Goal: Navigation & Orientation: Go to known website

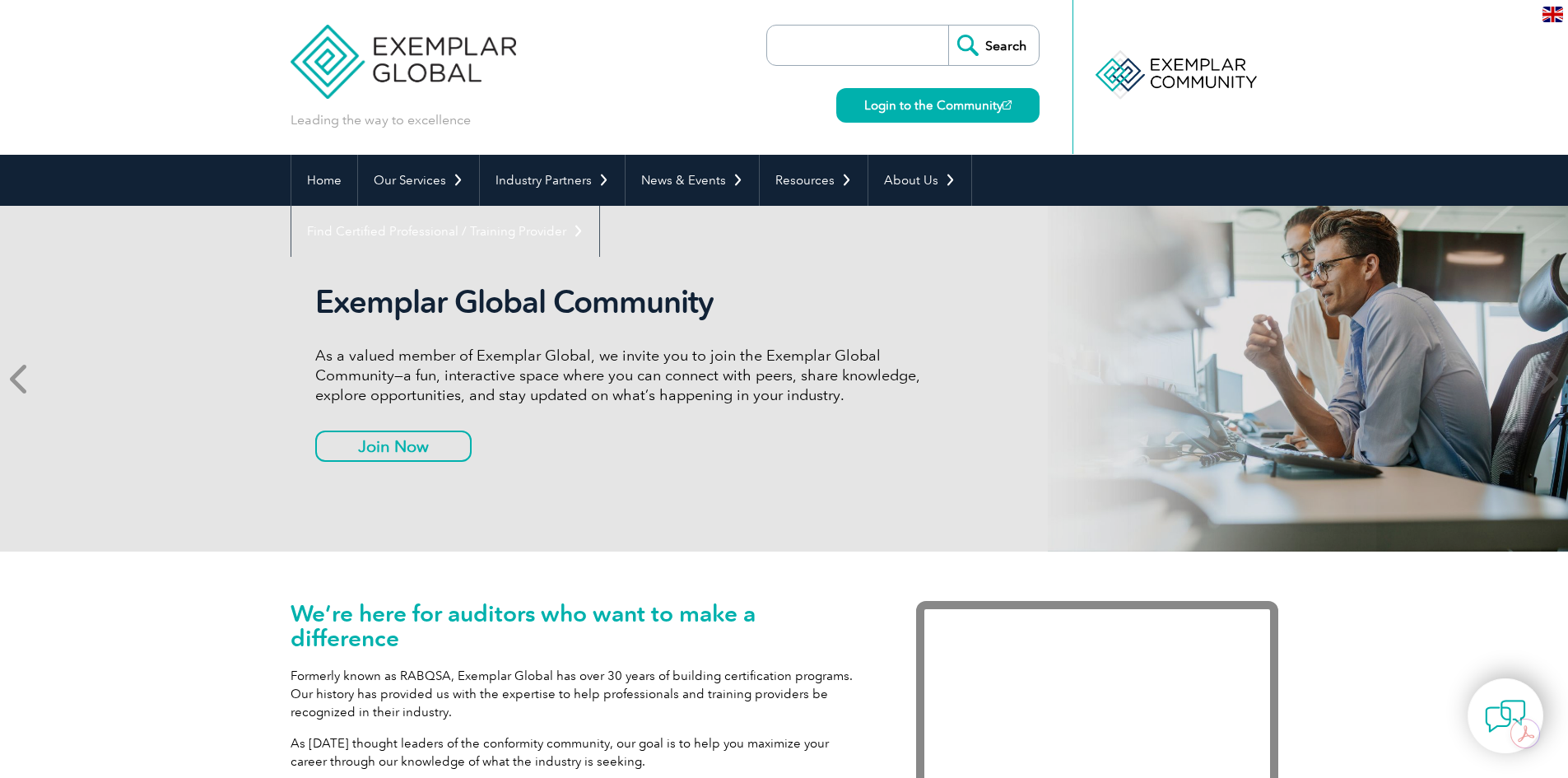
click at [21, 378] on icon at bounding box center [19, 378] width 20 height 0
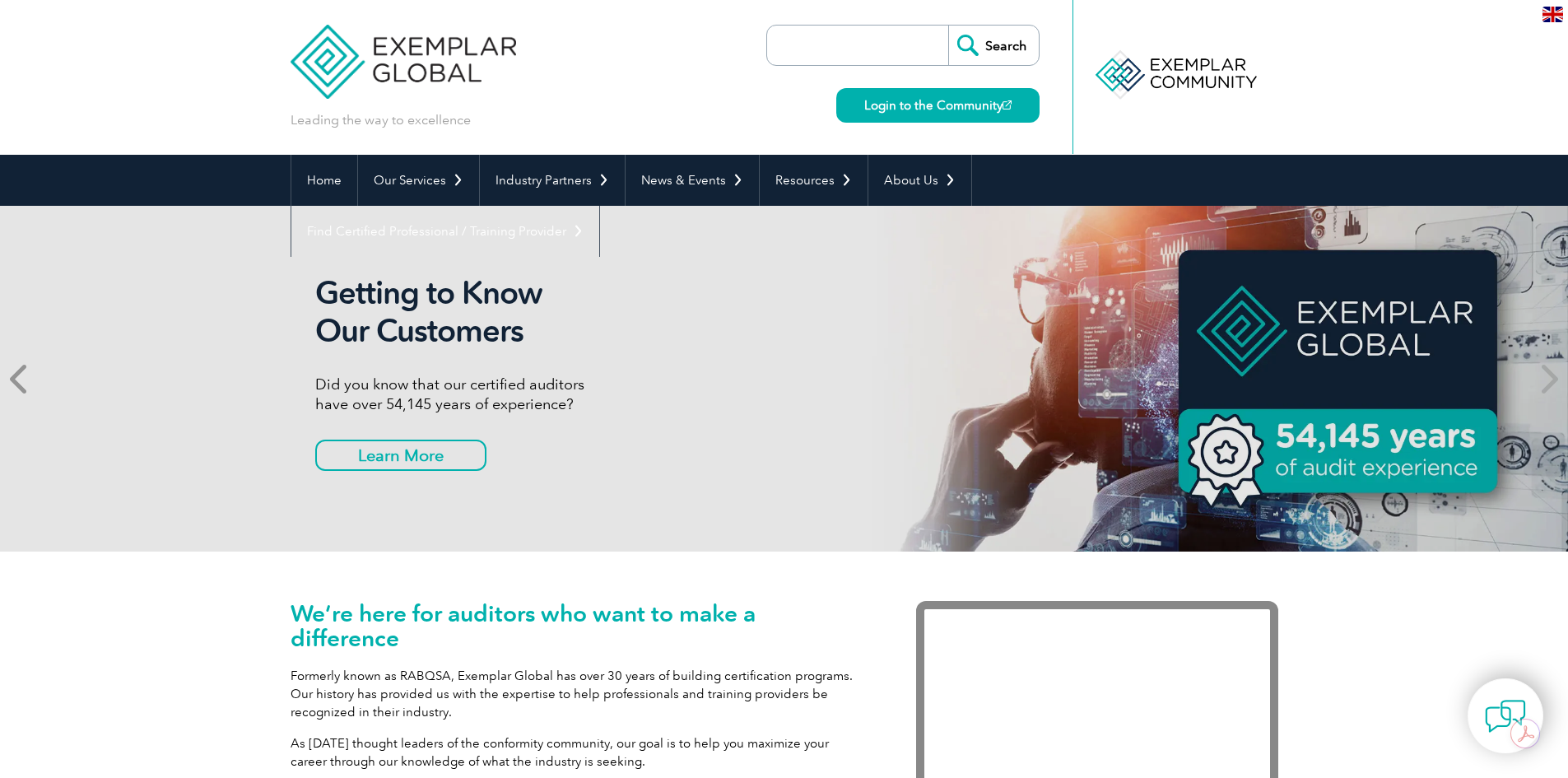
click at [21, 378] on icon at bounding box center [19, 378] width 20 height 0
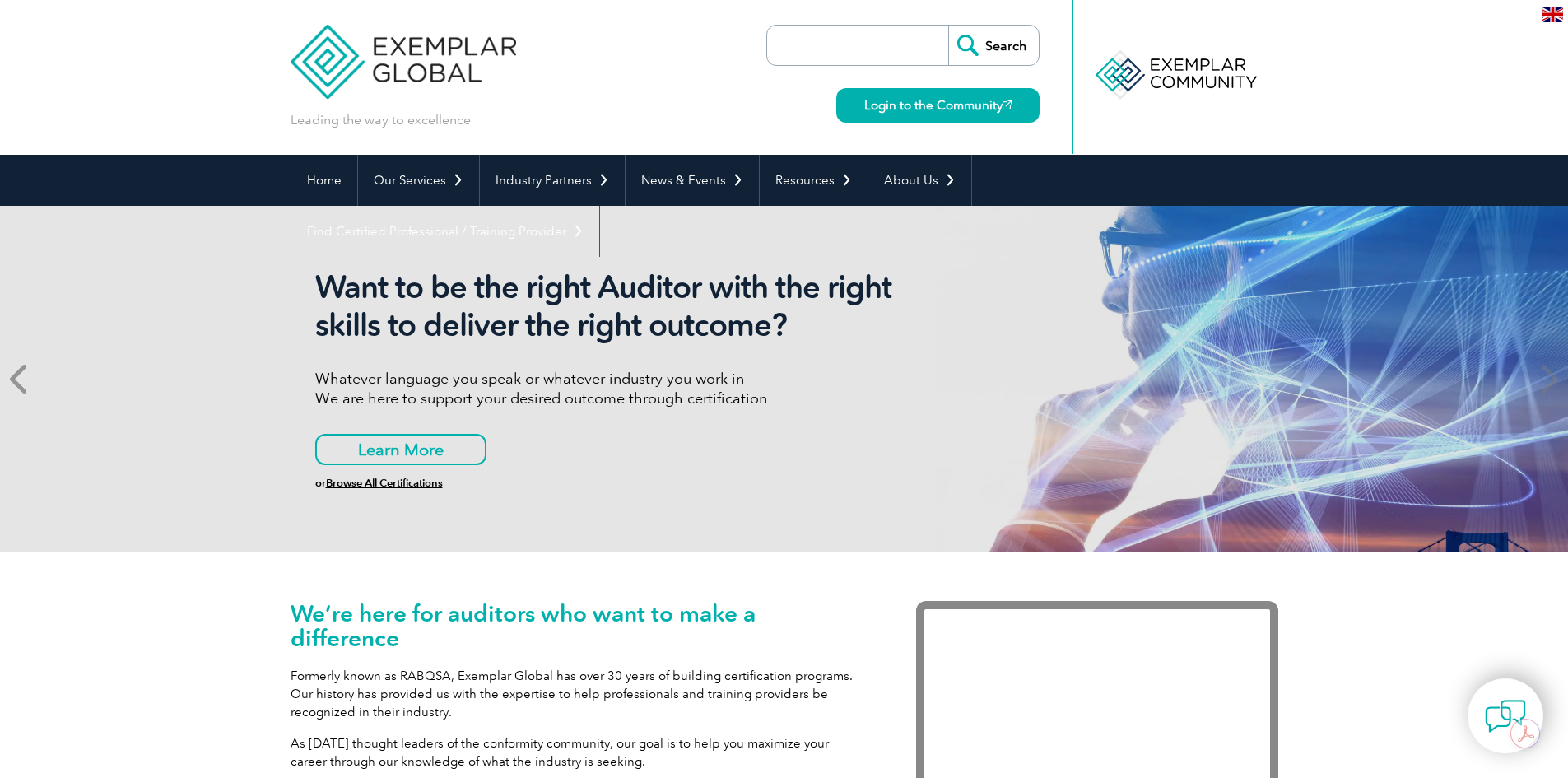
click at [21, 378] on icon at bounding box center [19, 378] width 20 height 0
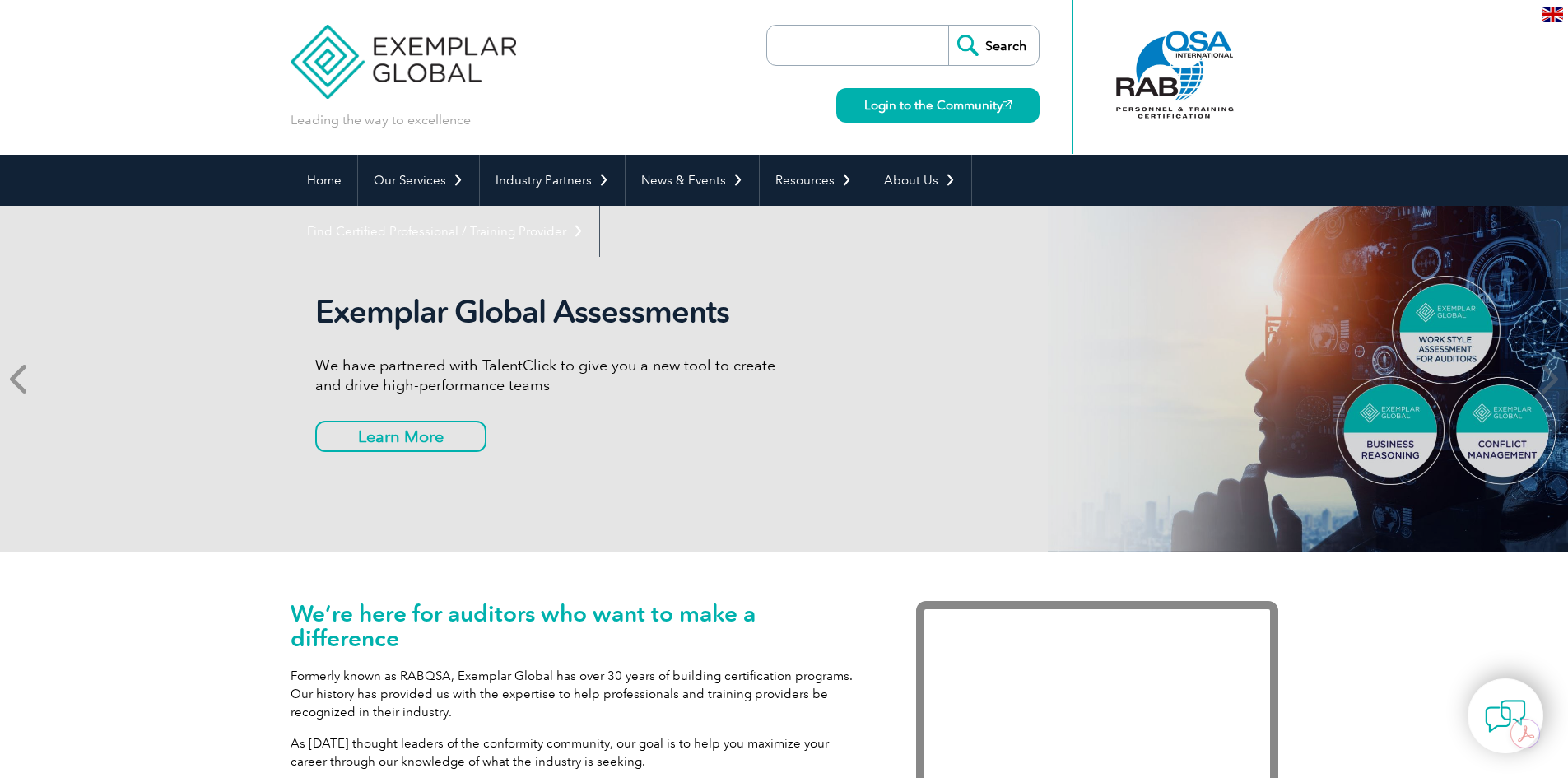
click at [21, 378] on icon at bounding box center [19, 378] width 20 height 0
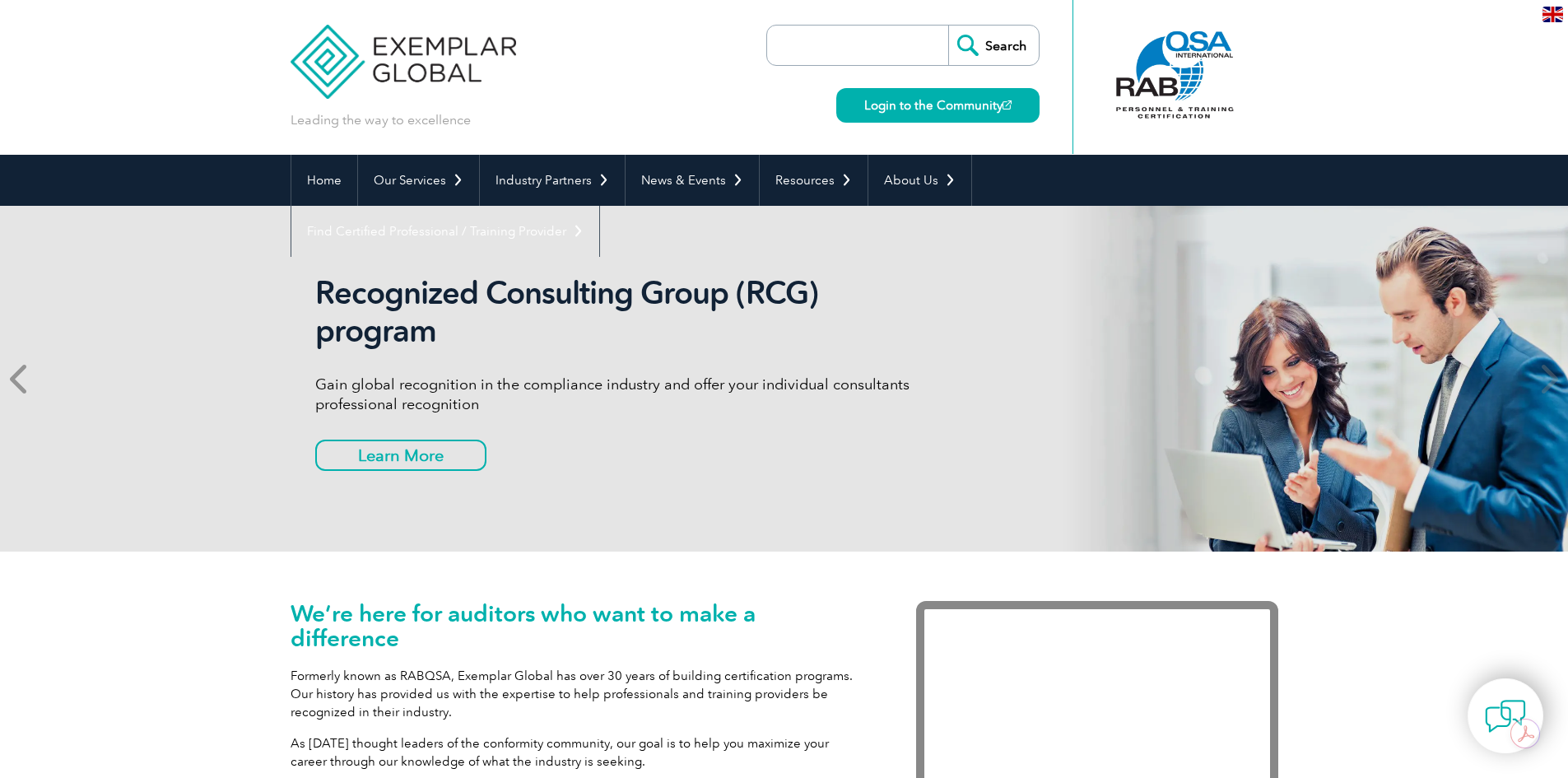
click at [21, 378] on icon at bounding box center [19, 378] width 20 height 0
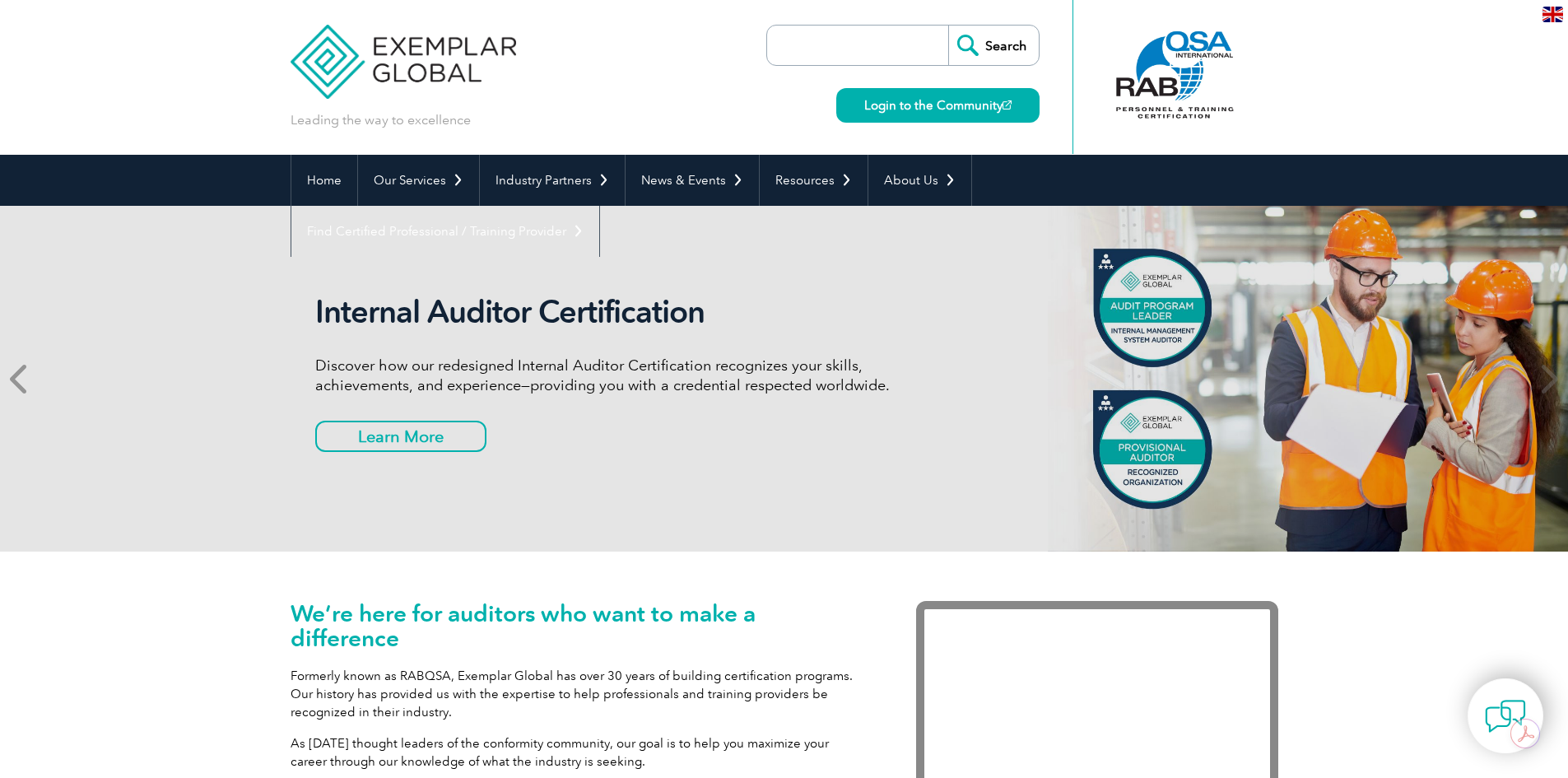
click at [21, 378] on icon at bounding box center [19, 378] width 20 height 0
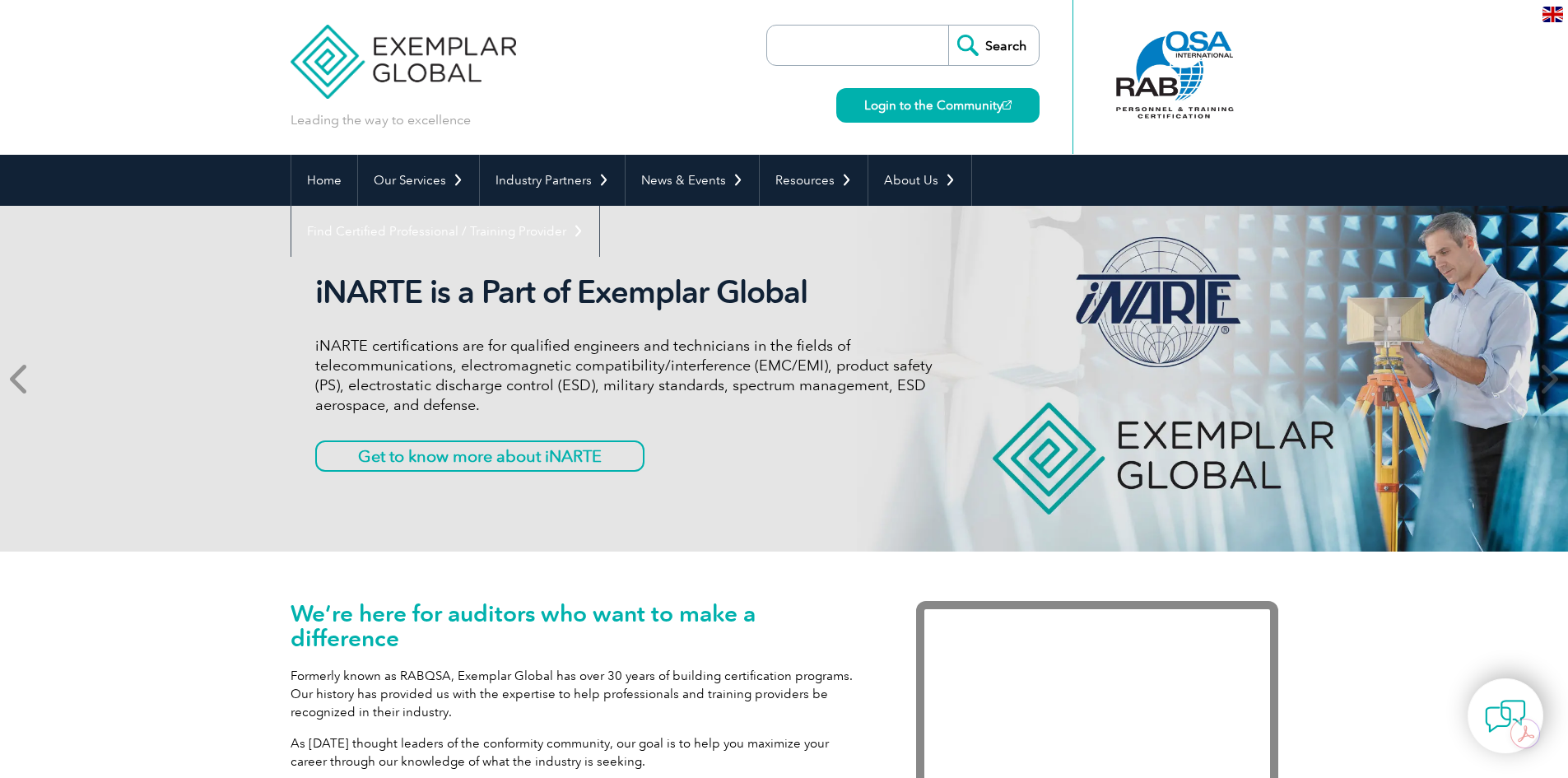
click at [21, 378] on icon at bounding box center [19, 378] width 20 height 0
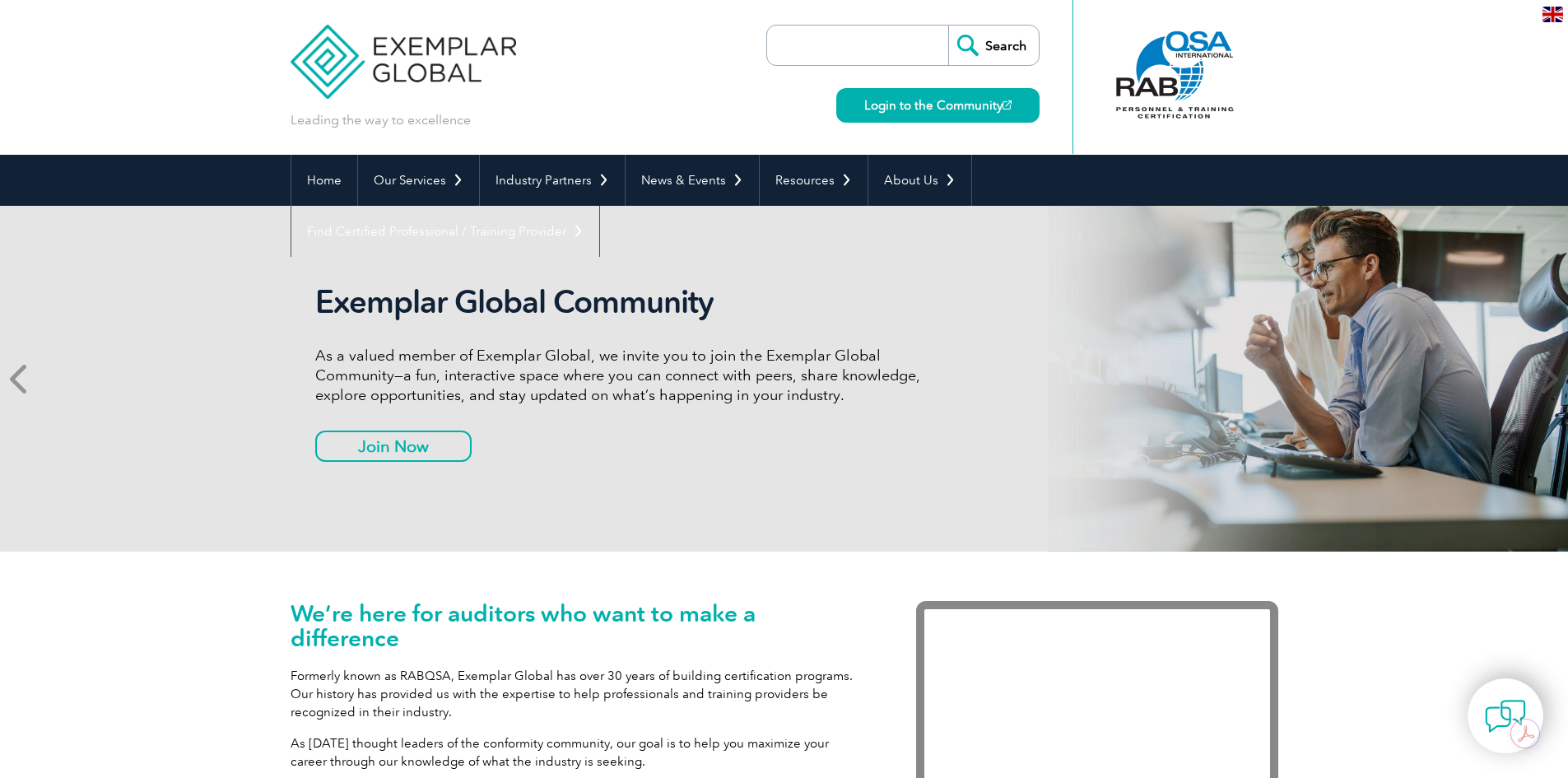
click at [21, 378] on icon at bounding box center [19, 378] width 20 height 0
